Goal: Book appointment/travel/reservation

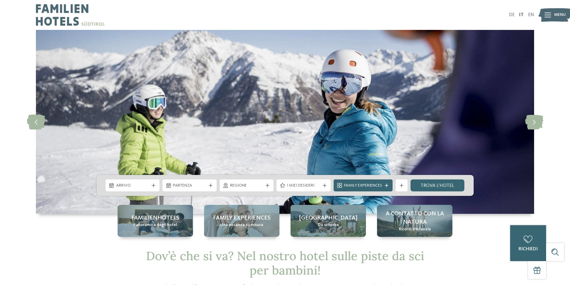
click at [139, 184] on span "Arrivo" at bounding box center [132, 186] width 33 height 6
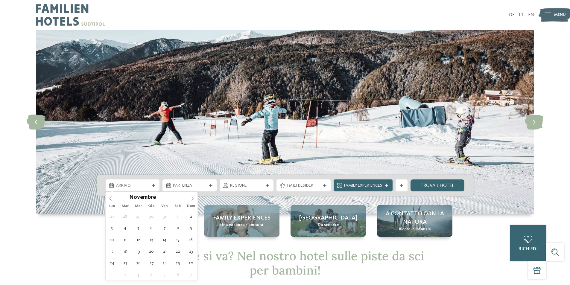
click at [192, 199] on icon at bounding box center [192, 199] width 4 height 4
type div "[DATE]"
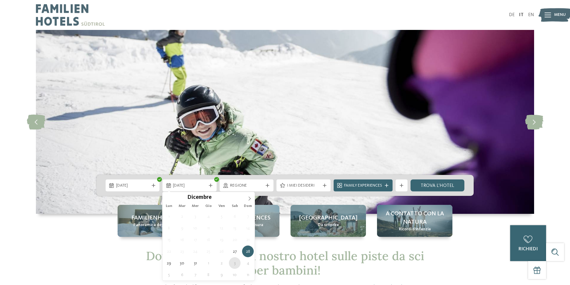
type div "[DATE]"
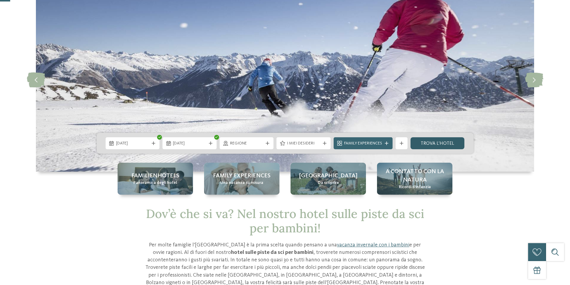
scroll to position [60, 0]
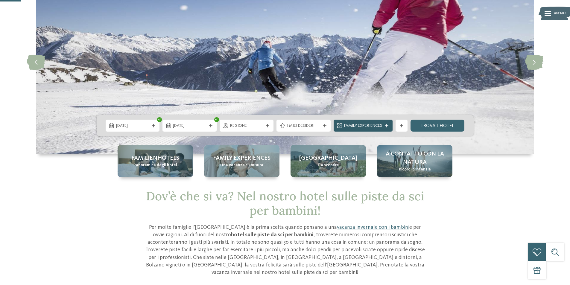
click at [374, 125] on span "Family Experiences" at bounding box center [363, 126] width 38 height 6
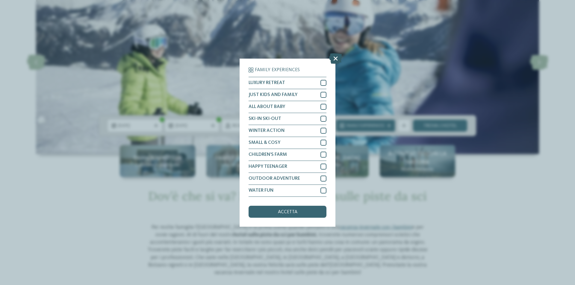
click at [333, 58] on icon at bounding box center [335, 58] width 13 height 10
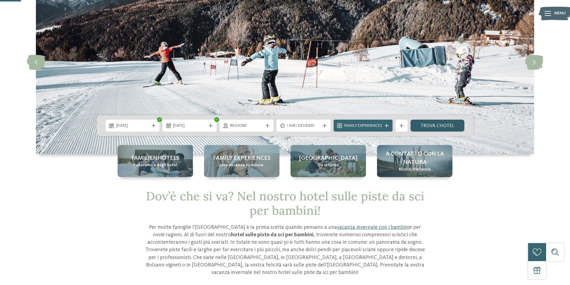
click at [438, 125] on link "trova l’hotel" at bounding box center [438, 126] width 54 height 12
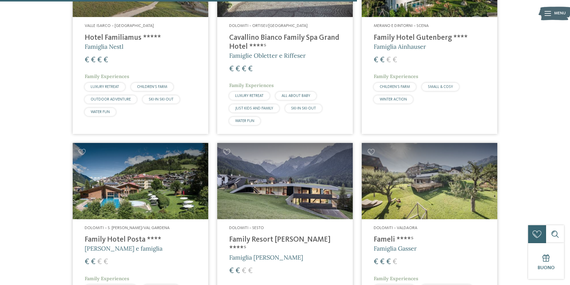
scroll to position [915, 0]
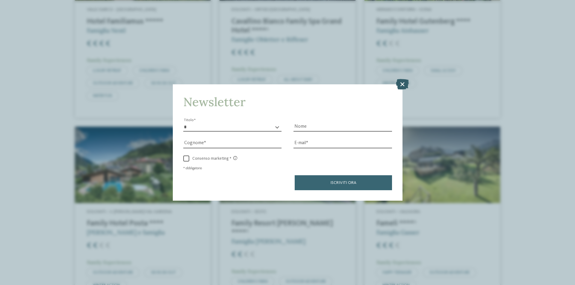
click at [402, 87] on icon at bounding box center [402, 84] width 13 height 10
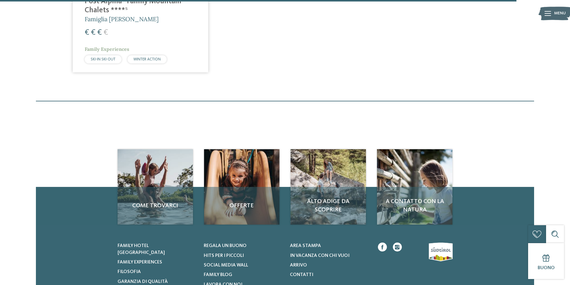
scroll to position [1334, 0]
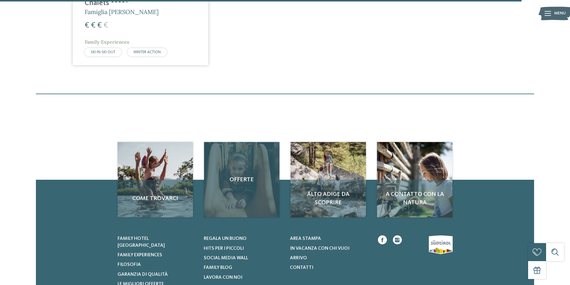
click at [245, 178] on div "Offerte" at bounding box center [241, 179] width 75 height 75
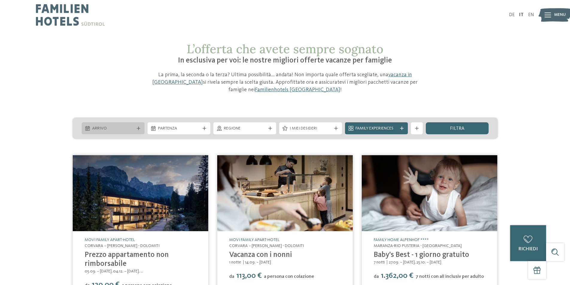
click at [128, 125] on div "Arrivo" at bounding box center [113, 128] width 45 height 7
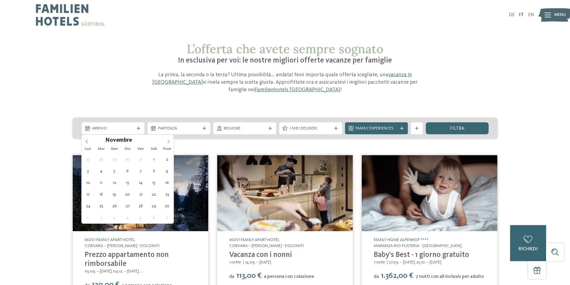
click at [169, 142] on icon at bounding box center [168, 141] width 4 height 4
type div "[DATE]"
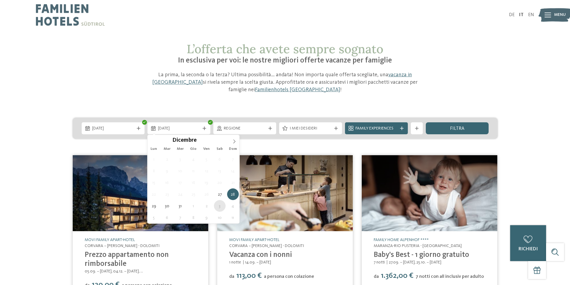
type div "[DATE]"
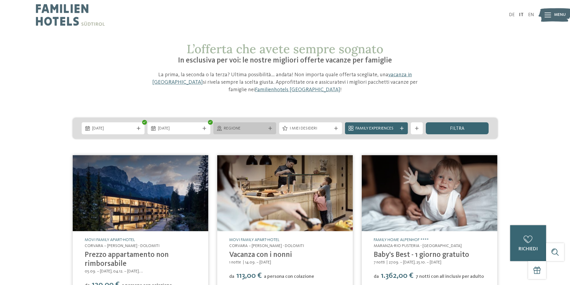
click at [269, 131] on div "Regione" at bounding box center [244, 128] width 63 height 12
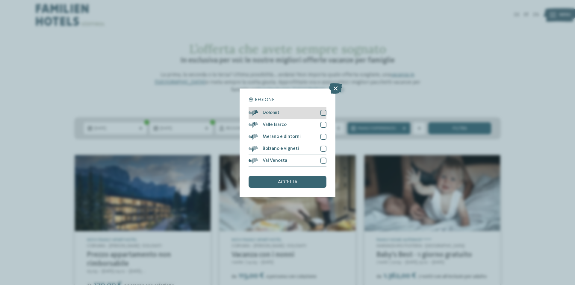
click at [325, 112] on div at bounding box center [323, 113] width 6 height 6
click at [290, 183] on span "accetta" at bounding box center [287, 182] width 19 height 5
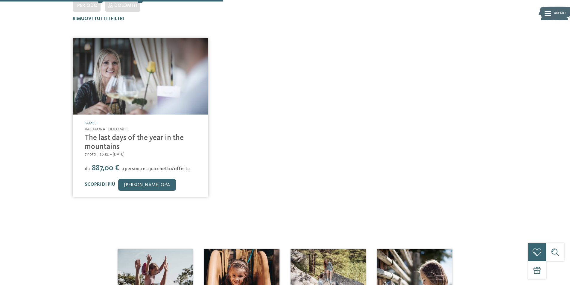
scroll to position [154, 0]
